Goal: Transaction & Acquisition: Book appointment/travel/reservation

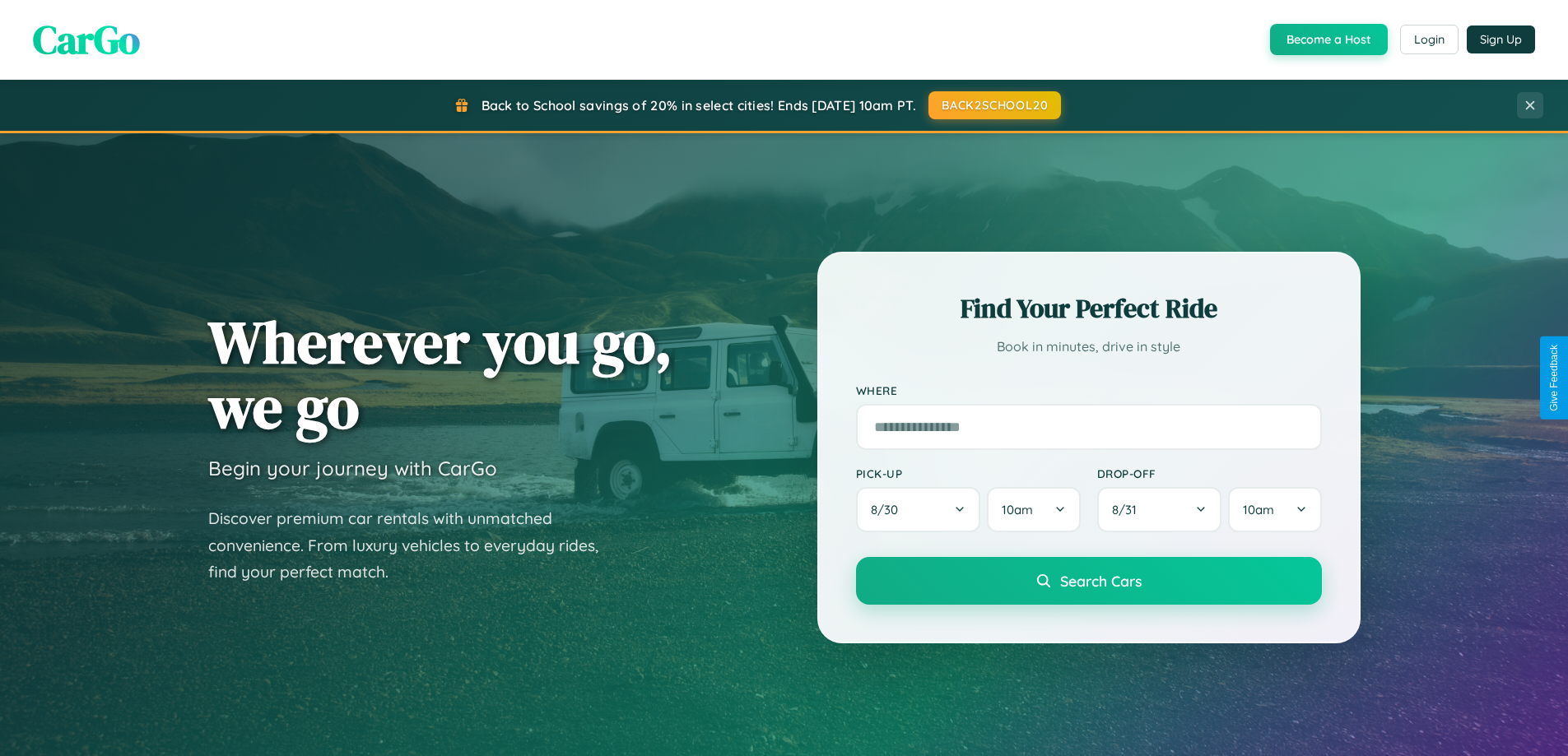
scroll to position [709, 0]
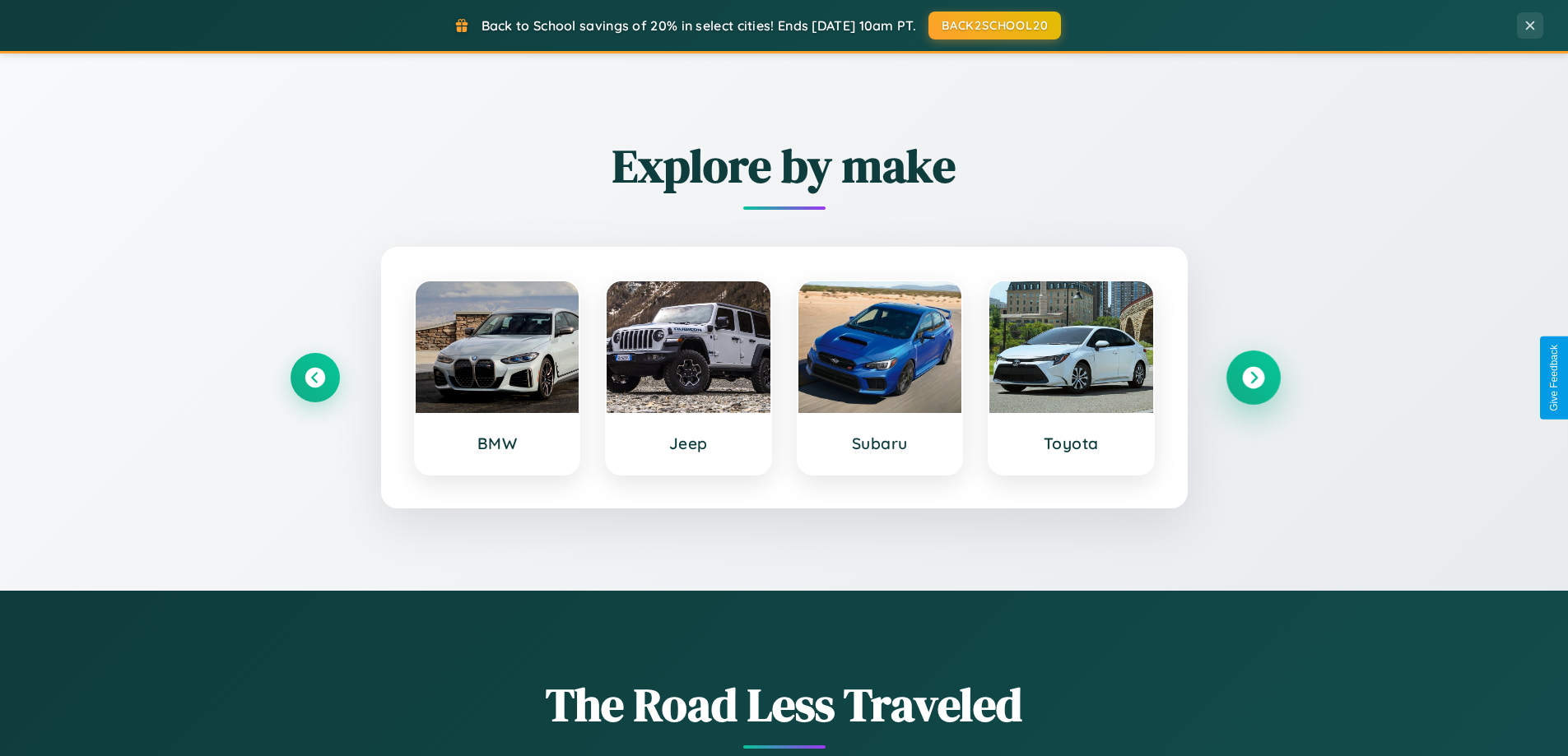
click at [1253, 378] on icon at bounding box center [1253, 377] width 22 height 22
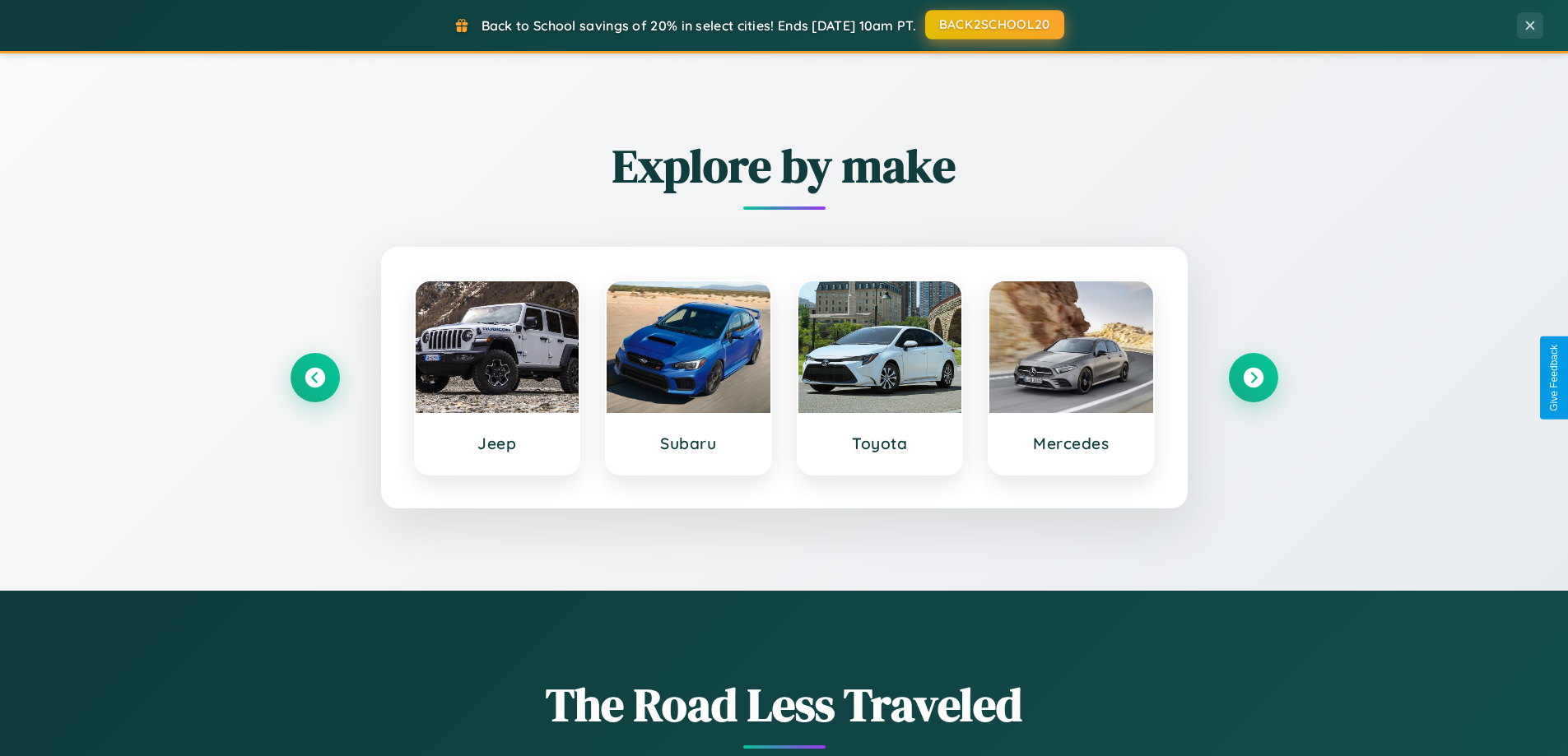
click at [993, 25] on button "BACK2SCHOOL20" at bounding box center [994, 24] width 139 height 30
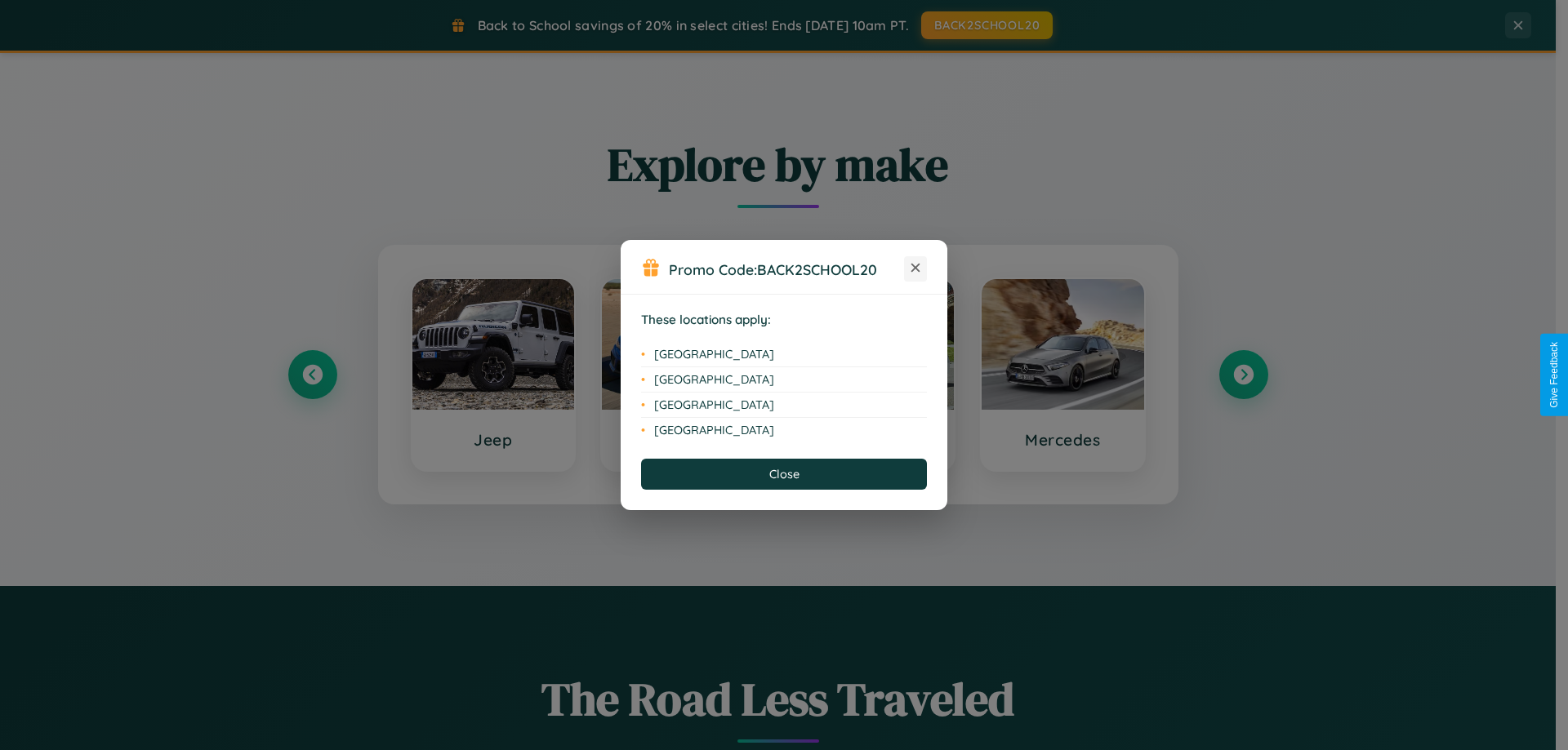
click at [915, 269] on icon at bounding box center [915, 268] width 9 height 9
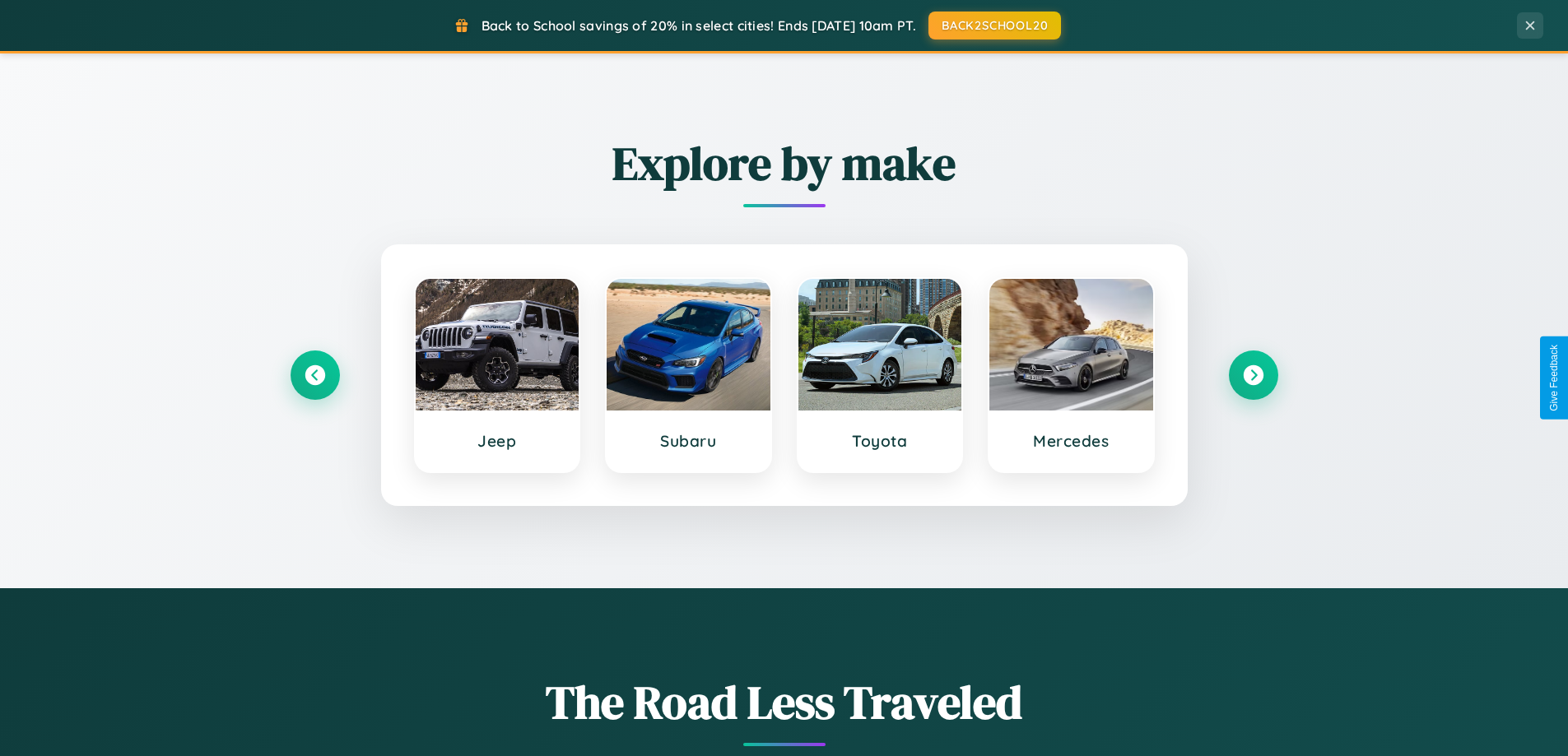
scroll to position [3165, 0]
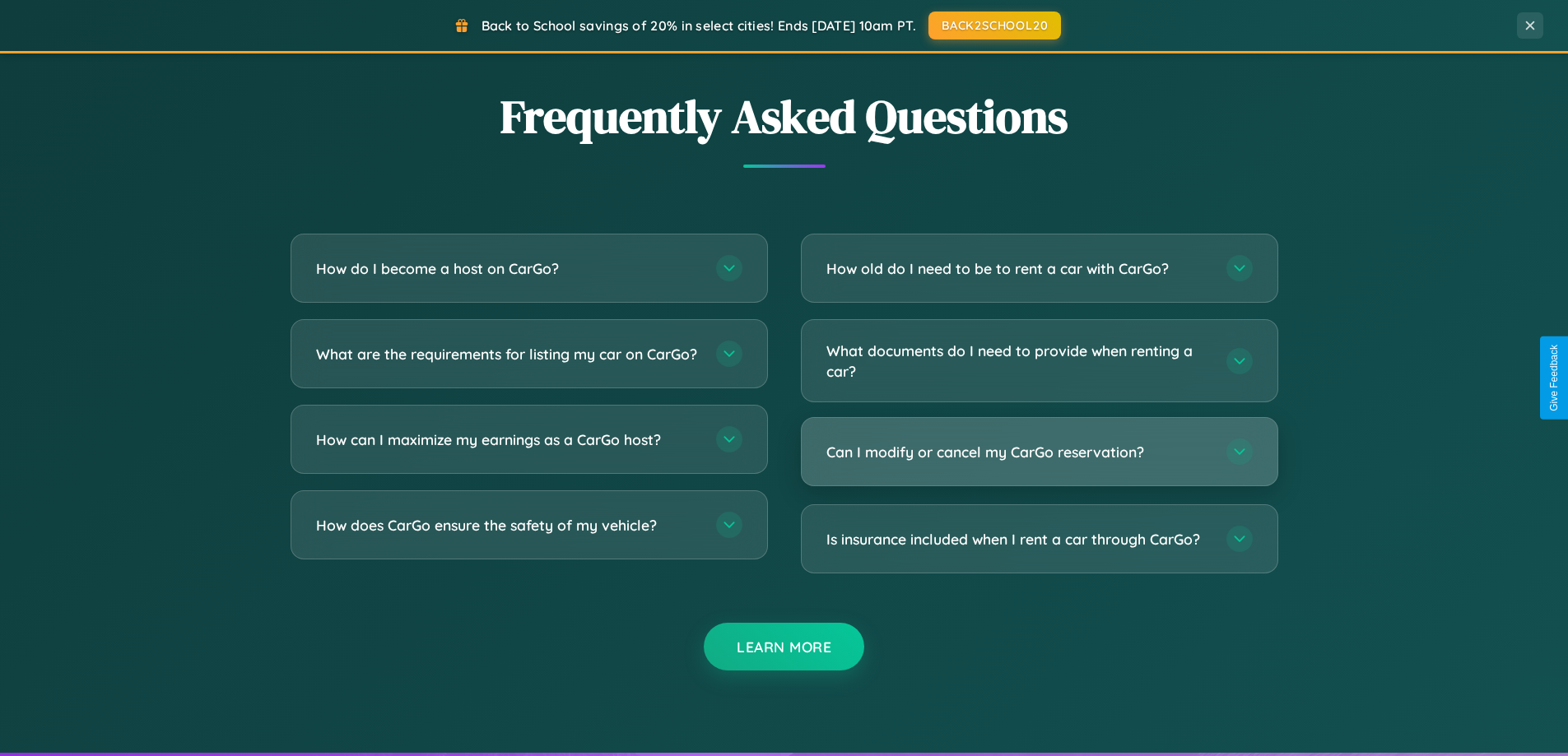
click at [1039, 452] on h3 "Can I modify or cancel my CarGo reservation?" at bounding box center [1018, 451] width 384 height 20
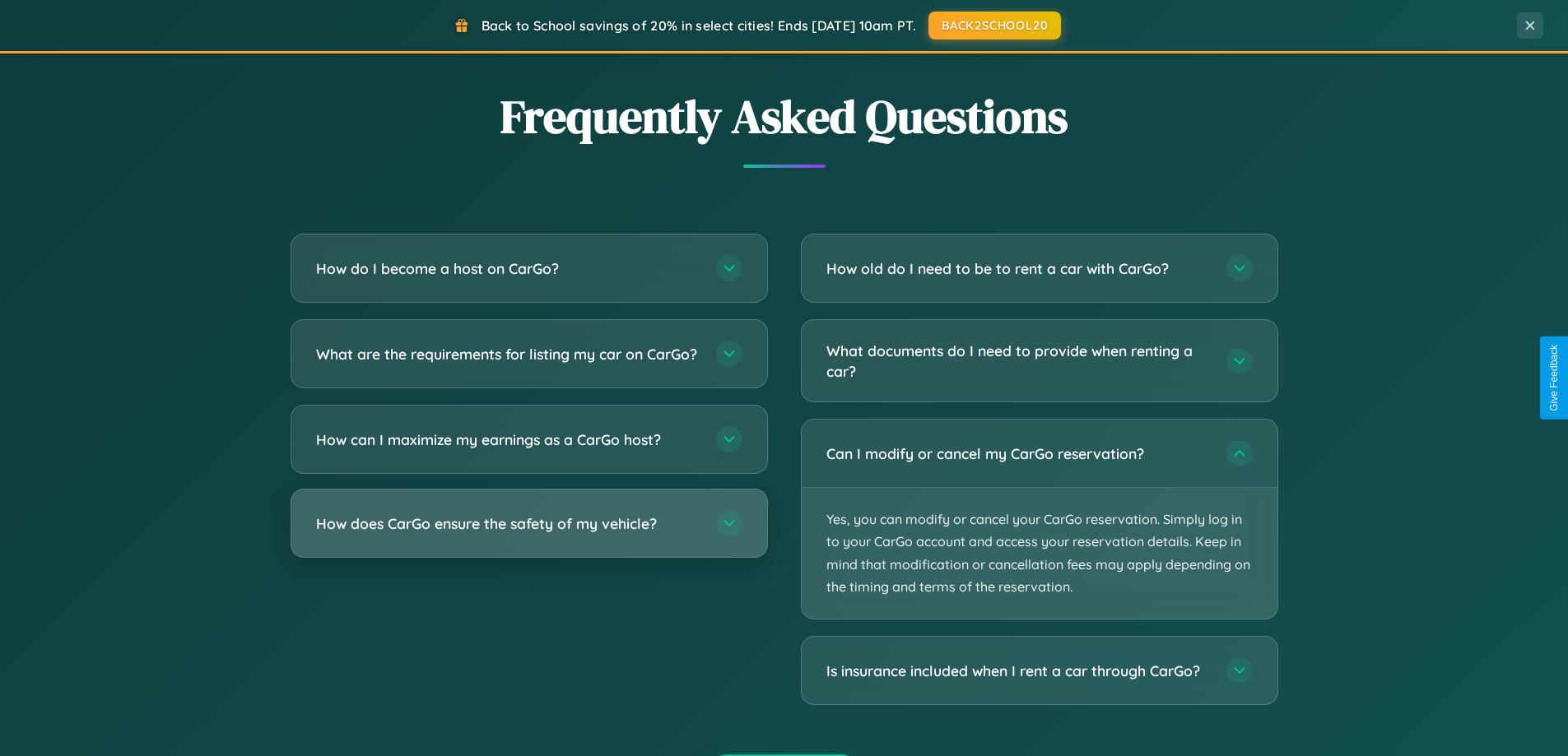
click at [528, 534] on h3 "How does CarGo ensure the safety of my vehicle?" at bounding box center [508, 523] width 384 height 20
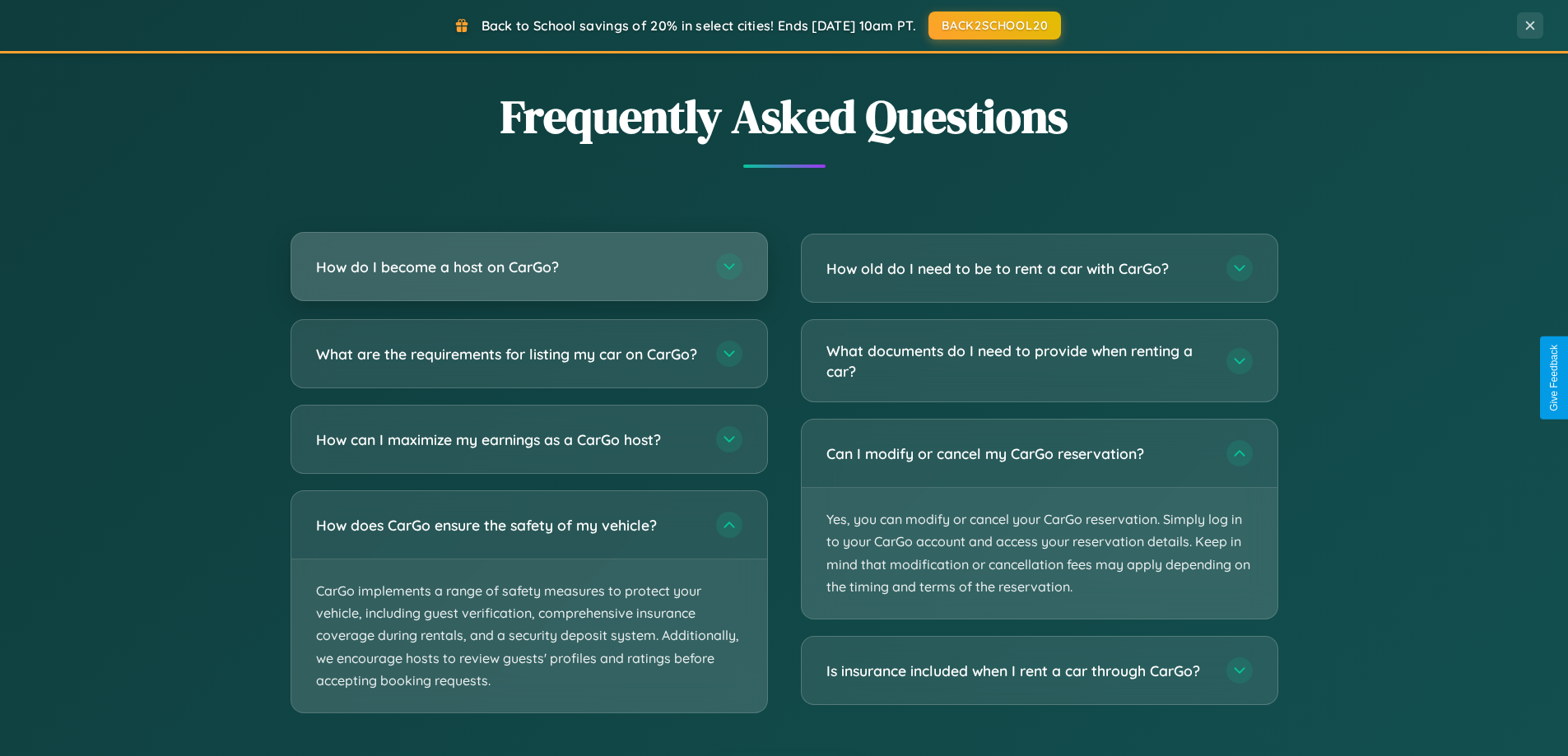
click at [528, 267] on h3 "How do I become a host on CarGo?" at bounding box center [508, 266] width 384 height 20
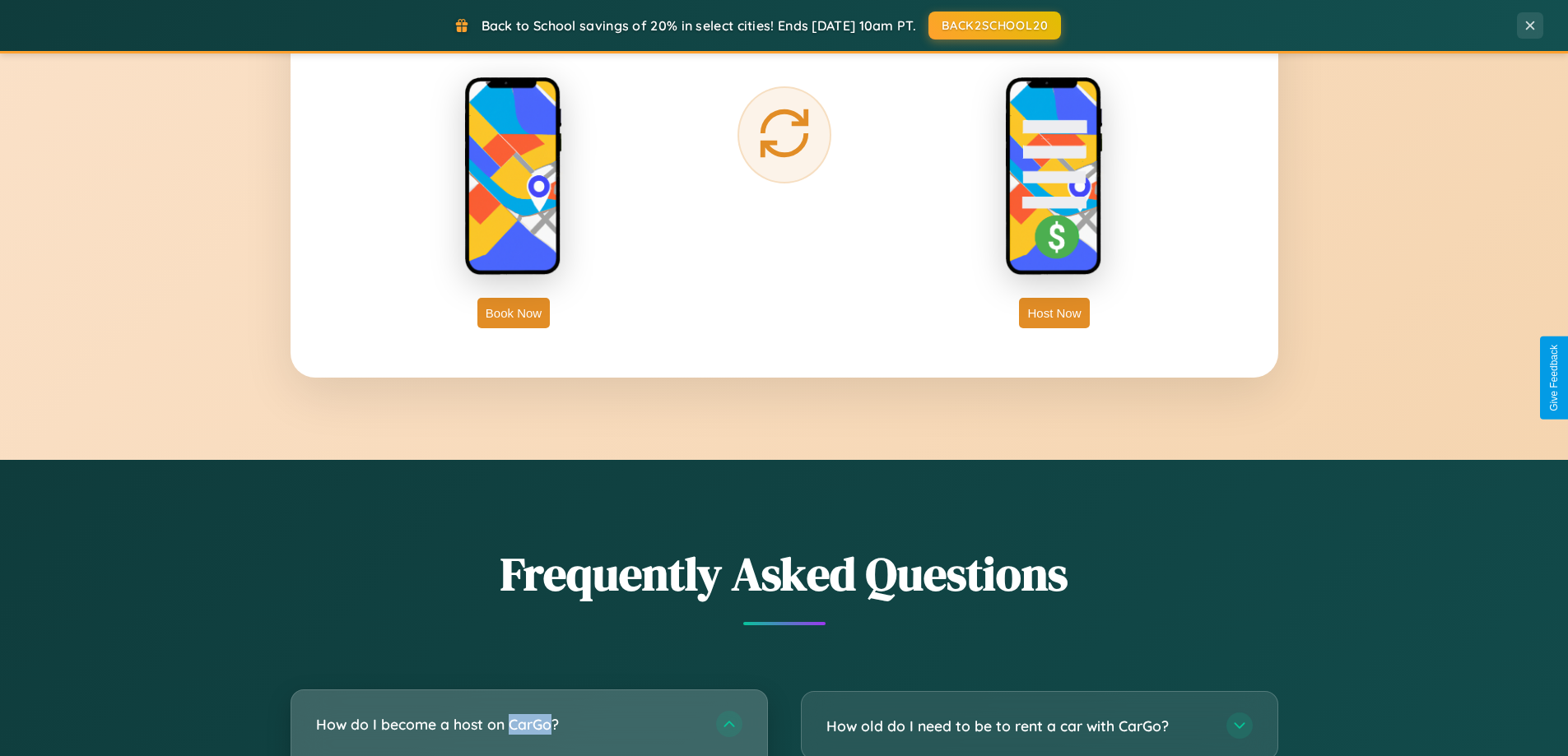
scroll to position [2643, 0]
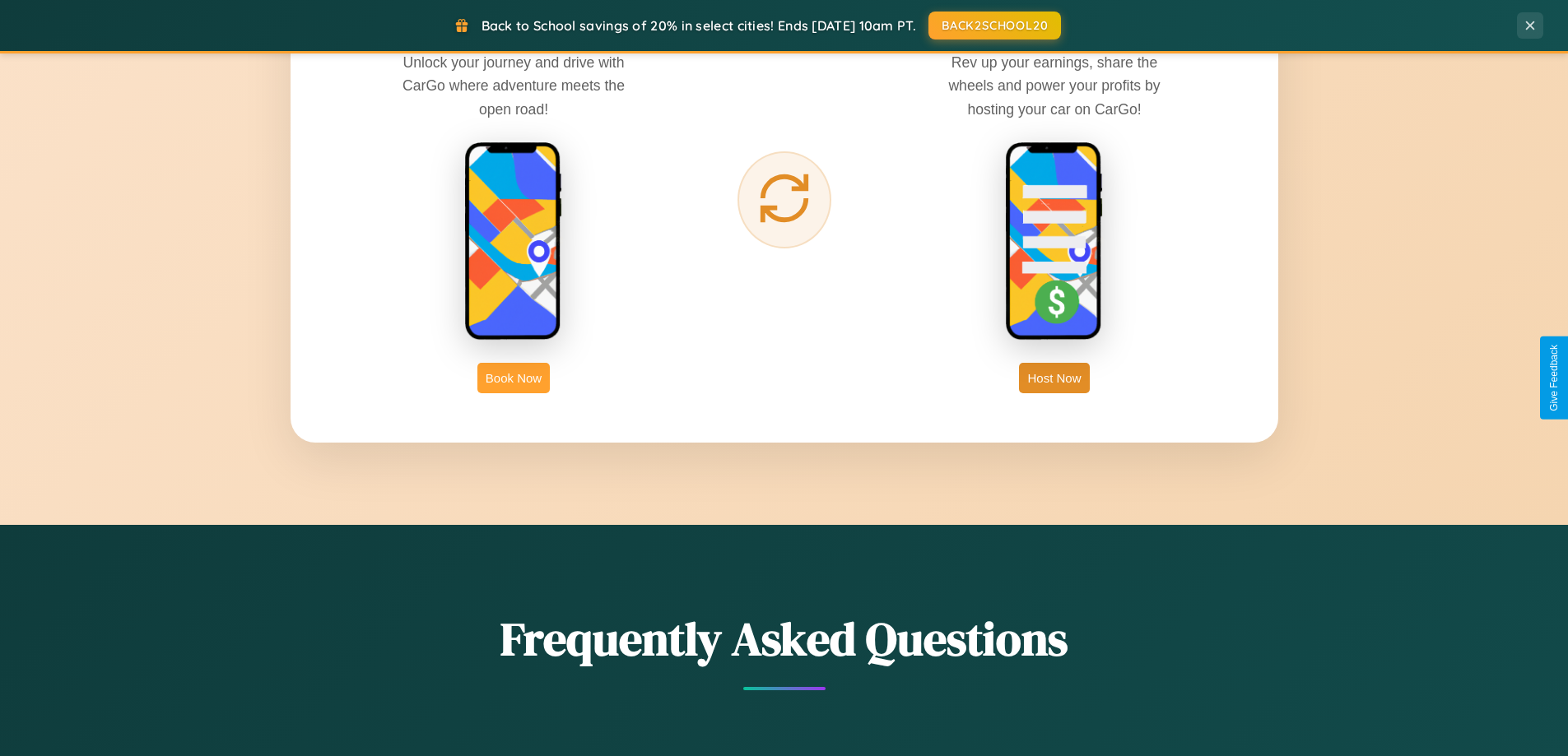
click at [514, 378] on button "Book Now" at bounding box center [514, 377] width 73 height 30
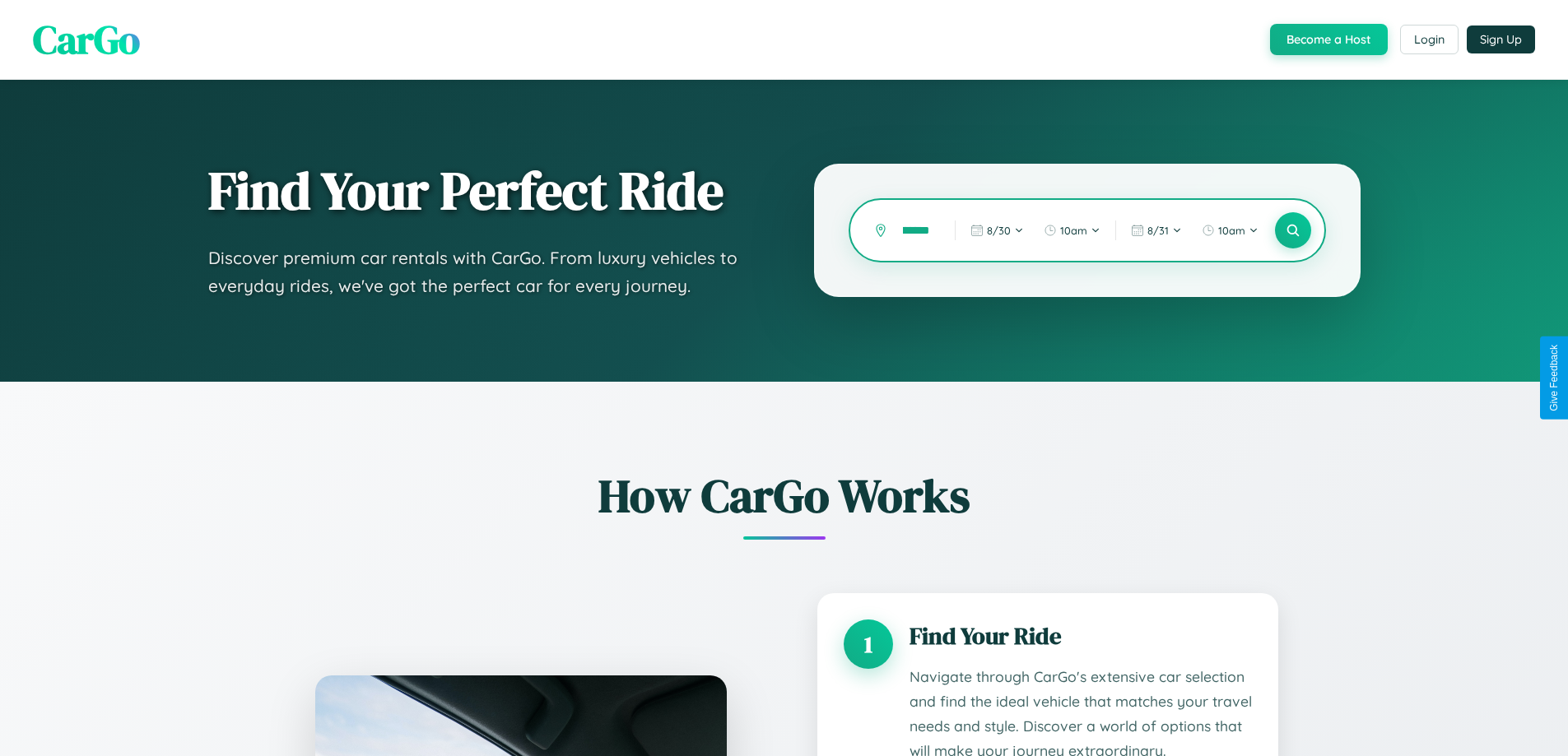
type input "*********"
